Goal: Information Seeking & Learning: Learn about a topic

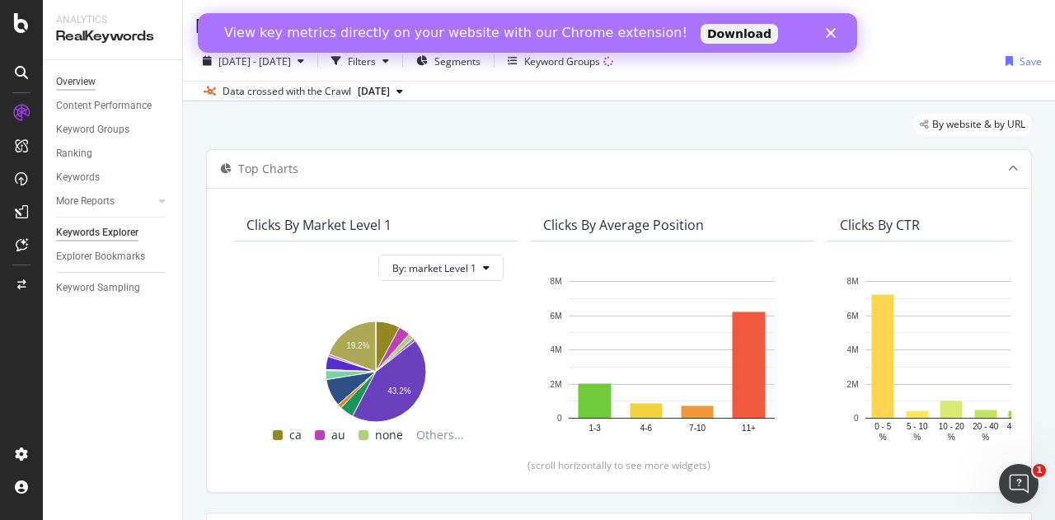
click at [66, 78] on div "Overview" at bounding box center [76, 81] width 40 height 17
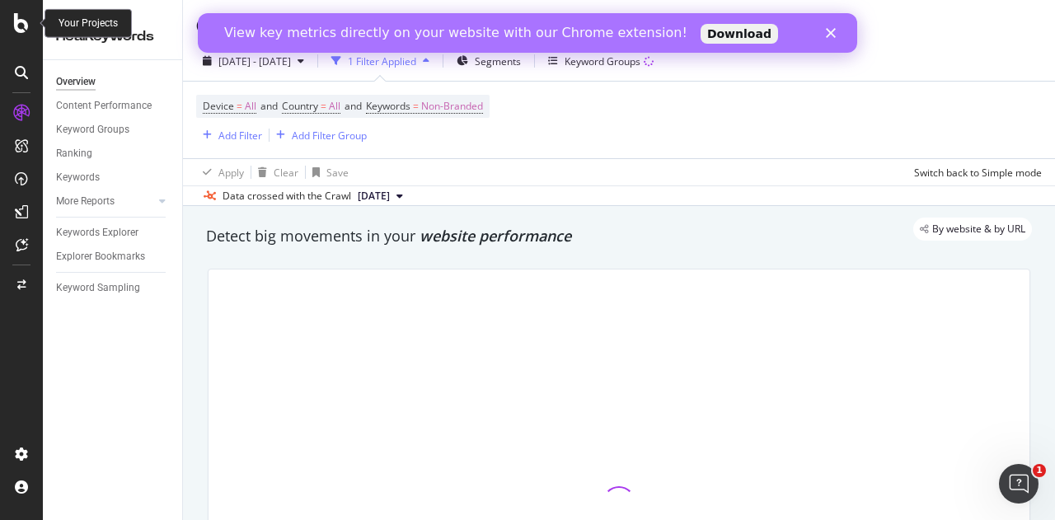
click at [12, 17] on div at bounding box center [22, 23] width 40 height 20
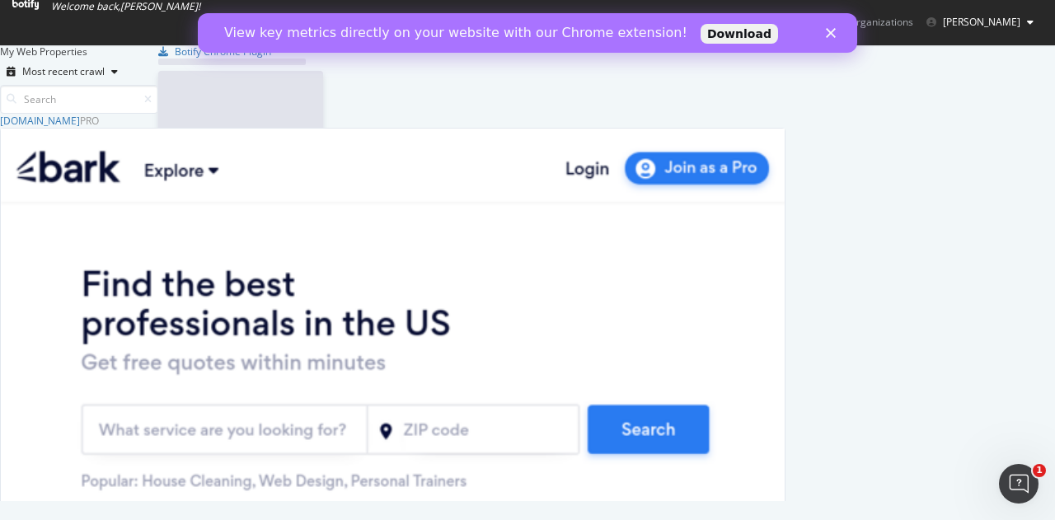
scroll to position [508, 1030]
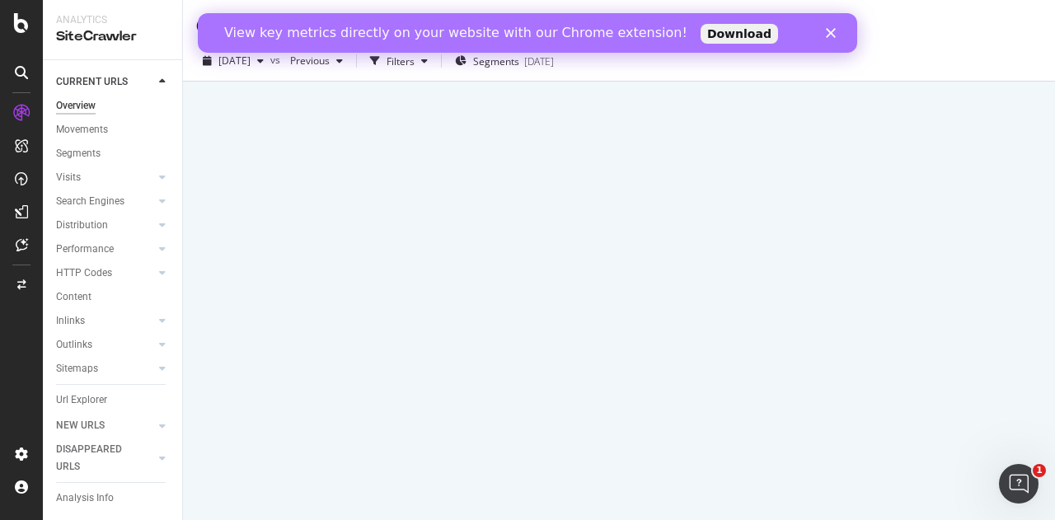
click at [831, 47] on div "View key metrics directly on your website with our Chrome extension! Download" at bounding box center [528, 33] width 660 height 40
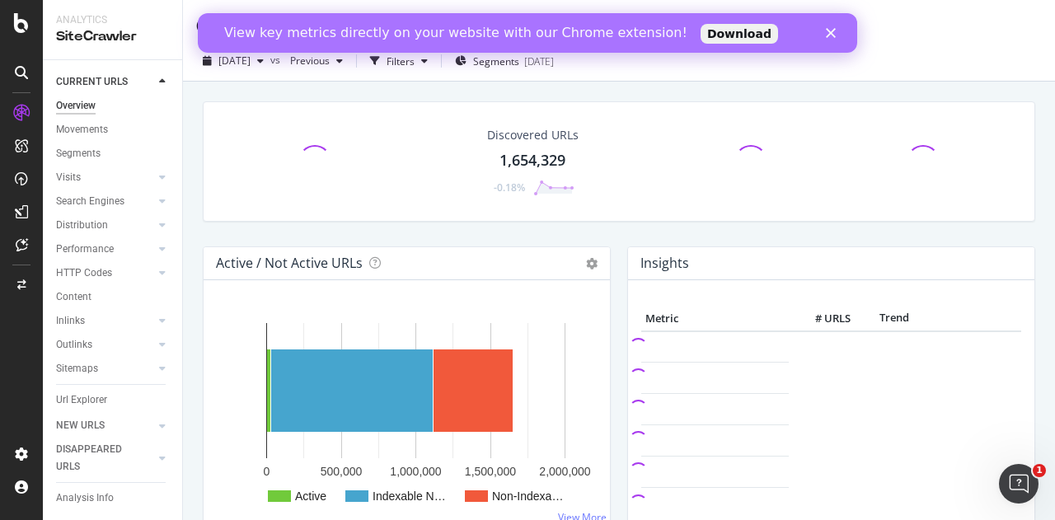
click at [825, 31] on div "View key metrics directly on your website with our Chrome extension! Download" at bounding box center [528, 33] width 660 height 26
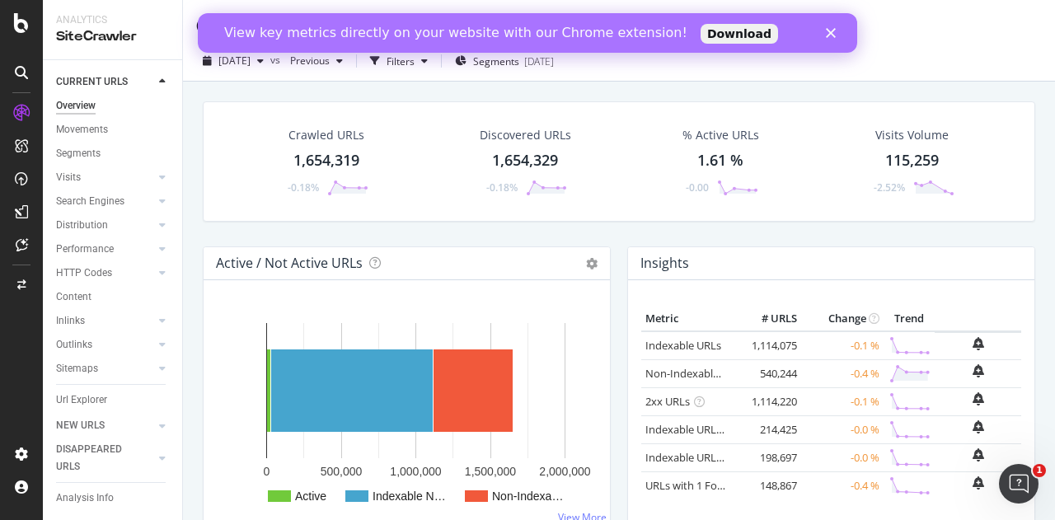
click at [834, 35] on icon "Close" at bounding box center [831, 33] width 10 height 10
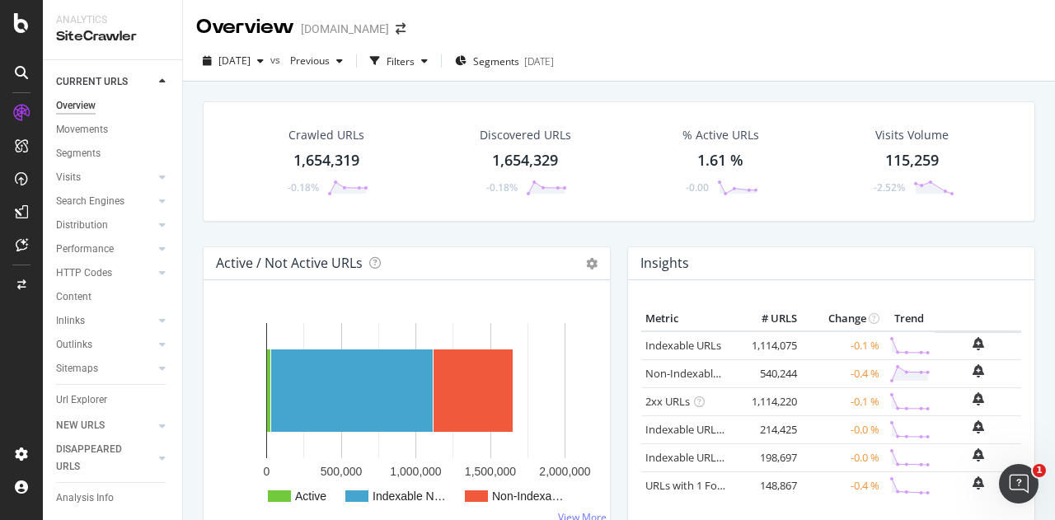
click at [347, 164] on div "1,654,319" at bounding box center [327, 160] width 66 height 21
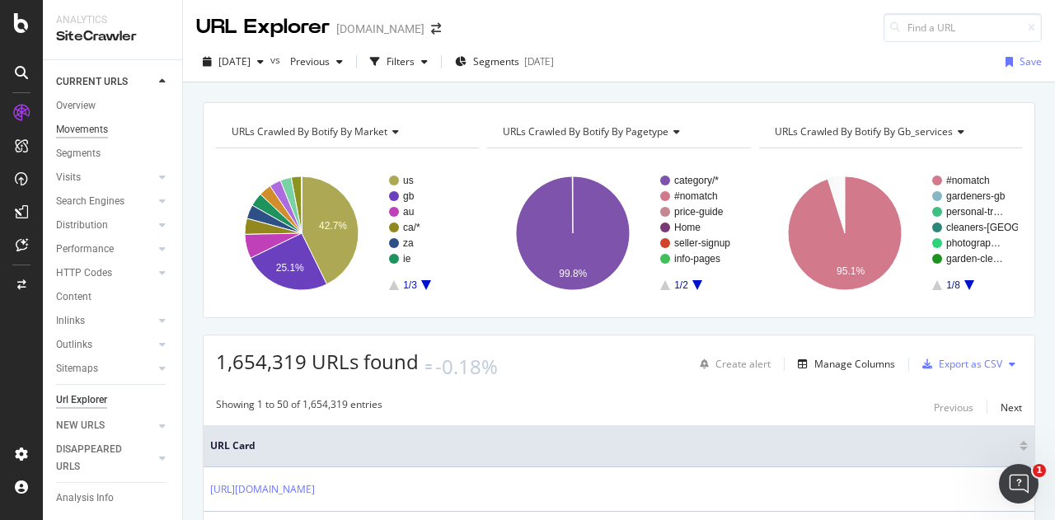
click at [82, 129] on div "Movements" at bounding box center [82, 129] width 52 height 17
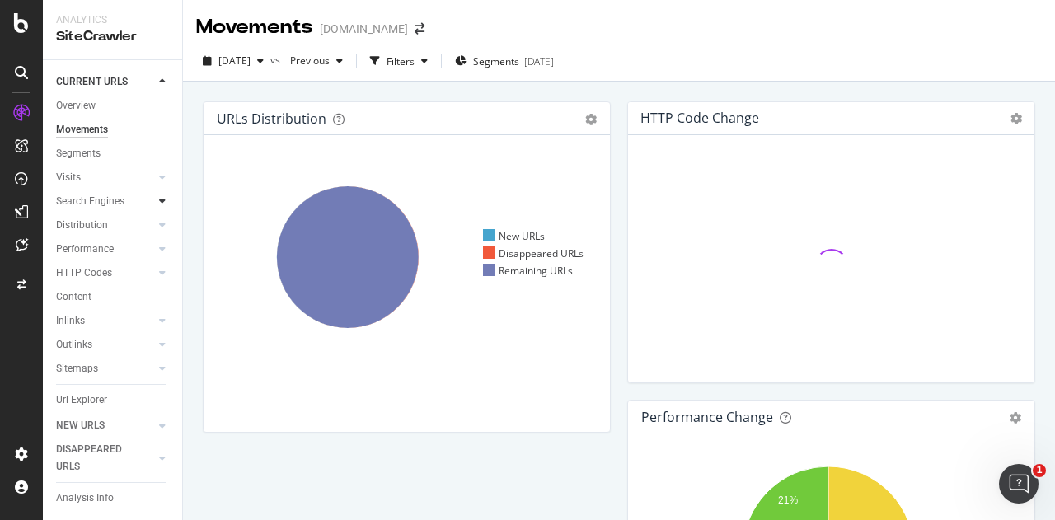
click at [154, 199] on div at bounding box center [162, 201] width 16 height 16
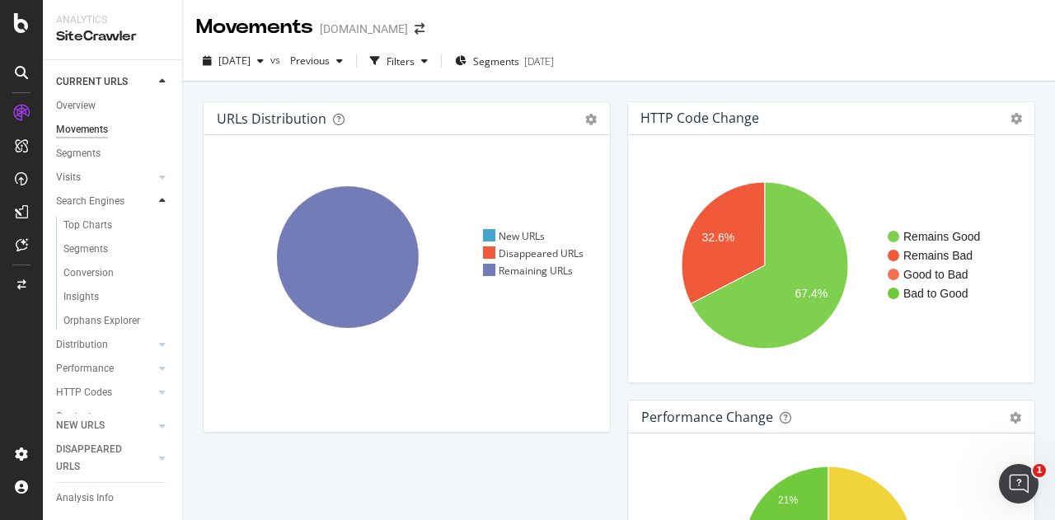
click at [159, 202] on icon at bounding box center [162, 201] width 7 height 10
click at [154, 251] on div at bounding box center [162, 249] width 16 height 16
click at [87, 106] on div "Overview" at bounding box center [76, 105] width 40 height 17
